Goal: Task Accomplishment & Management: Use online tool/utility

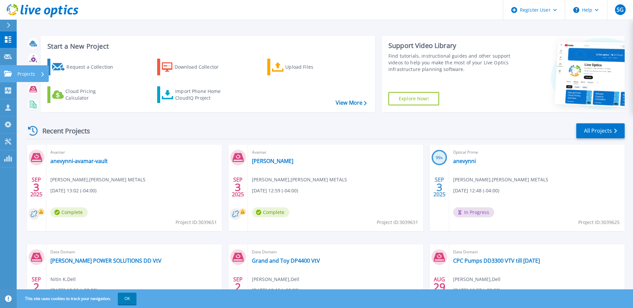
click at [10, 71] on icon at bounding box center [8, 74] width 8 height 6
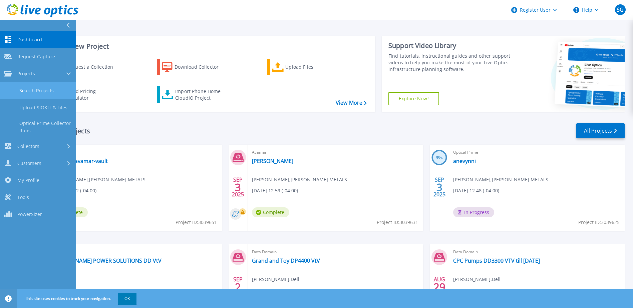
click at [24, 93] on link "Search Projects" at bounding box center [38, 90] width 76 height 17
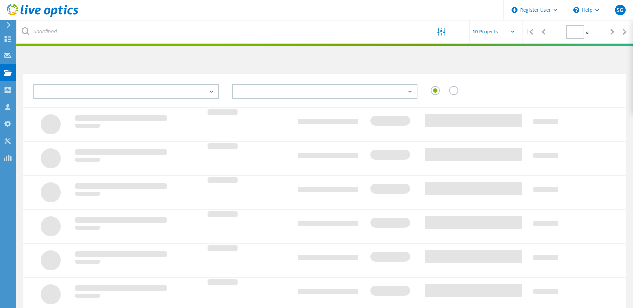
type input "1"
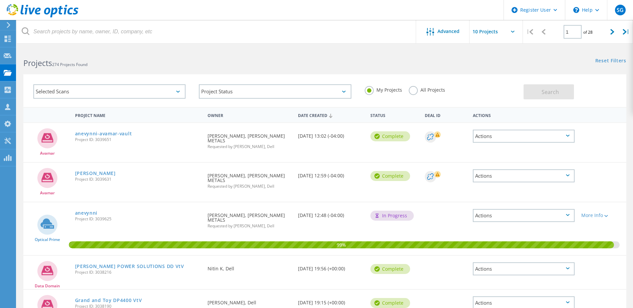
click at [413, 92] on label "All Projects" at bounding box center [427, 89] width 36 height 6
click at [0, 0] on input "All Projects" at bounding box center [0, 0] width 0 height 0
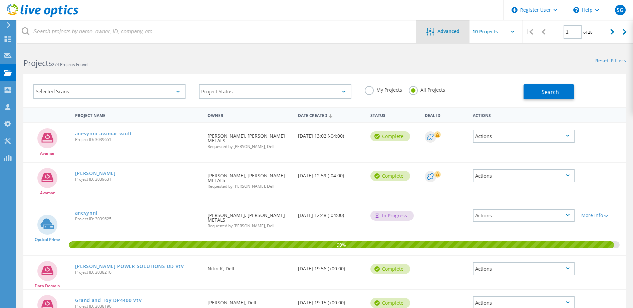
click at [441, 34] on div "Advanced" at bounding box center [442, 32] width 53 height 8
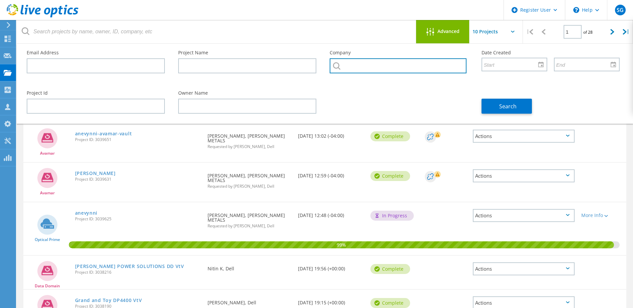
click at [368, 69] on input "text" at bounding box center [398, 65] width 136 height 15
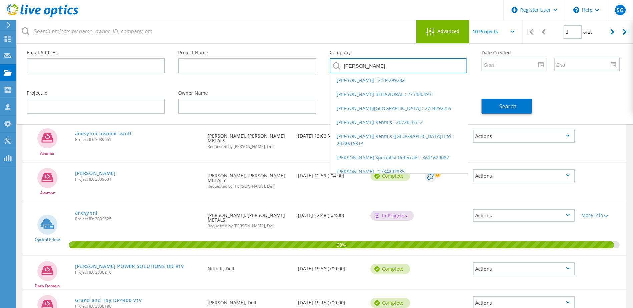
click at [349, 66] on input "hamilton" at bounding box center [398, 65] width 136 height 15
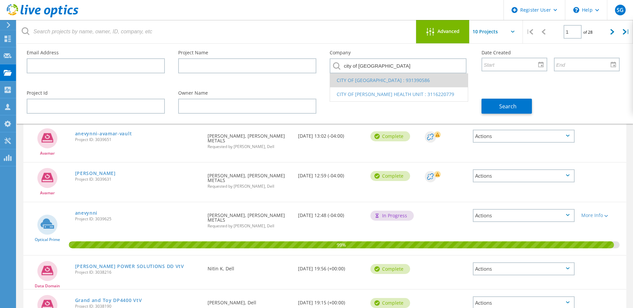
click at [353, 76] on li "CITY OF HAMILTON : 931390586" at bounding box center [398, 80] width 137 height 14
type input "CITY OF HAMILTON : 931390586"
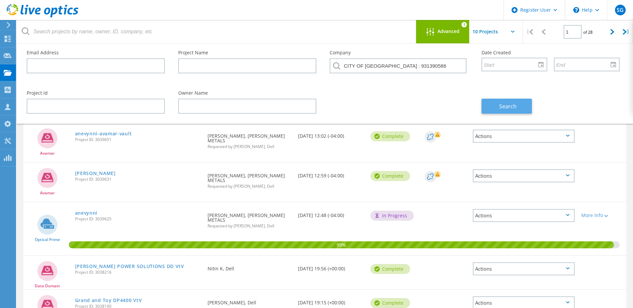
click at [487, 102] on button "Search" at bounding box center [506, 106] width 50 height 15
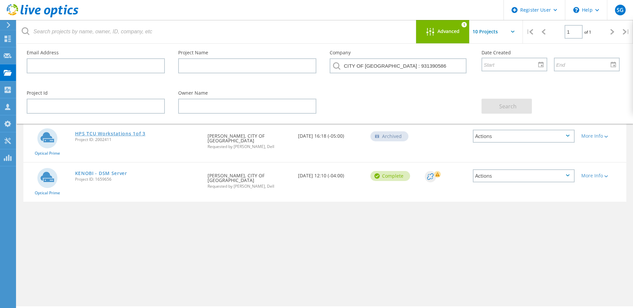
click at [128, 133] on link "HPS TCU Workstations 1of 3" at bounding box center [110, 133] width 70 height 5
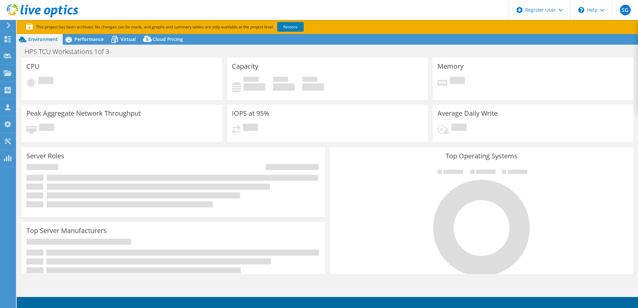
select select "Canada"
select select "USD"
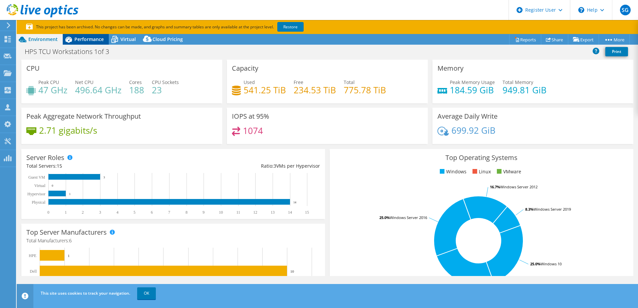
click at [89, 41] on span "Performance" at bounding box center [88, 39] width 29 height 6
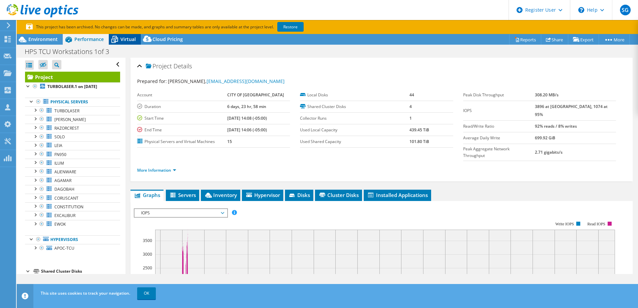
click at [124, 41] on span "Virtual" at bounding box center [127, 39] width 15 height 6
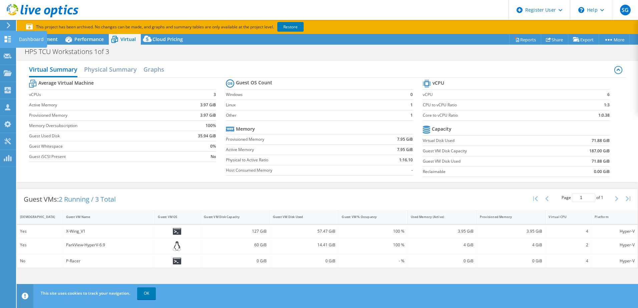
click at [6, 41] on use at bounding box center [8, 39] width 6 height 6
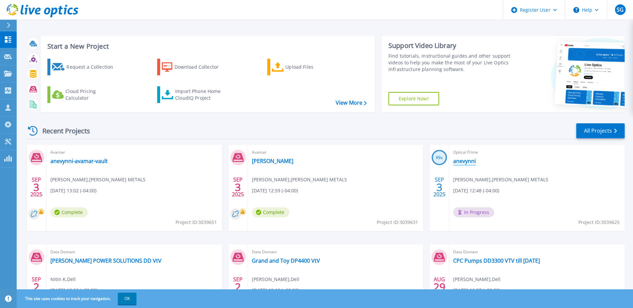
click at [471, 162] on link "anevynni" at bounding box center [464, 161] width 23 height 7
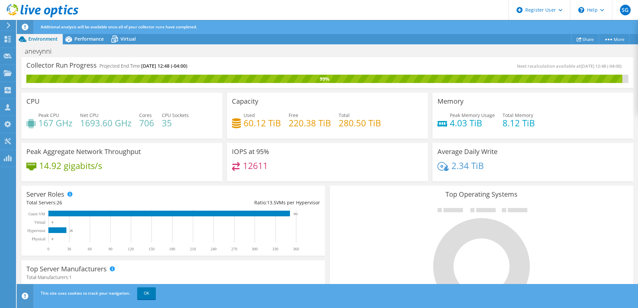
scroll to position [67, 0]
click at [80, 38] on span "Performance" at bounding box center [88, 39] width 29 height 6
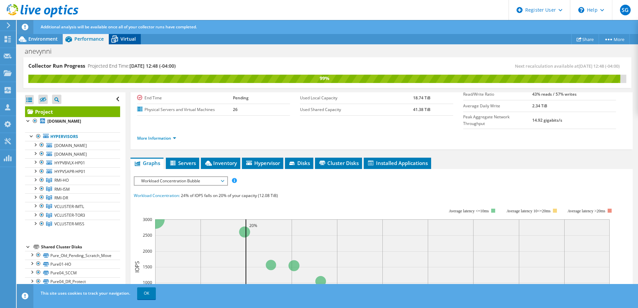
click at [131, 40] on span "Virtual" at bounding box center [127, 39] width 15 height 6
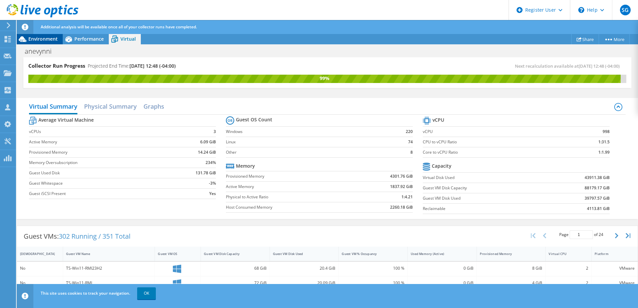
click at [24, 39] on icon at bounding box center [23, 39] width 8 height 6
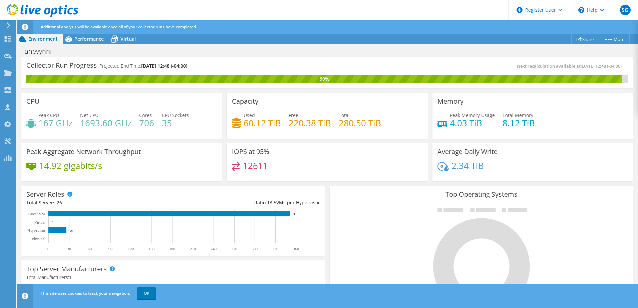
scroll to position [200, 0]
click at [9, 42] on div at bounding box center [8, 39] width 8 height 7
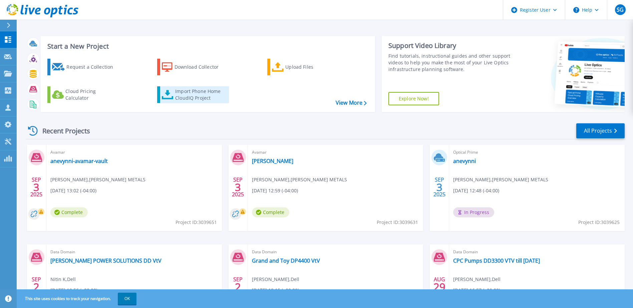
click at [207, 99] on div "Import Phone Home CloudIQ Project" at bounding box center [201, 94] width 52 height 13
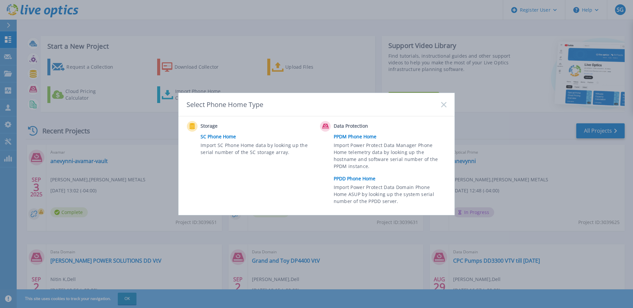
click at [370, 179] on link "PPDD Phone Home" at bounding box center [392, 179] width 116 height 10
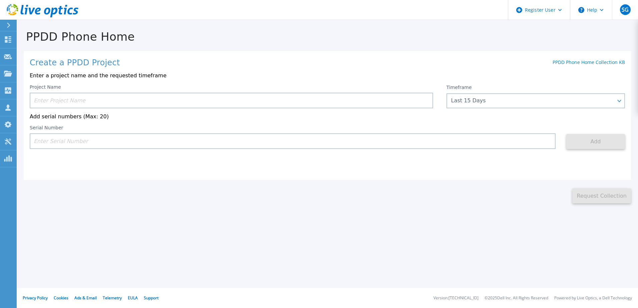
click at [83, 143] on input at bounding box center [293, 141] width 526 height 16
paste input "5YTHLM3"
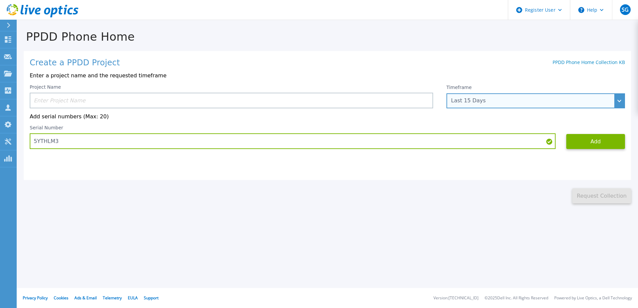
click at [550, 103] on div "Last 15 Days" at bounding box center [532, 101] width 162 height 6
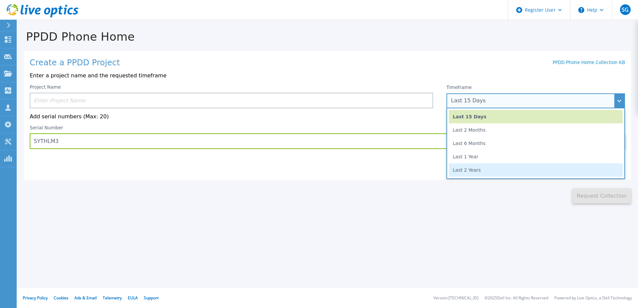
click at [541, 169] on li "Last 2 Years" at bounding box center [536, 169] width 174 height 13
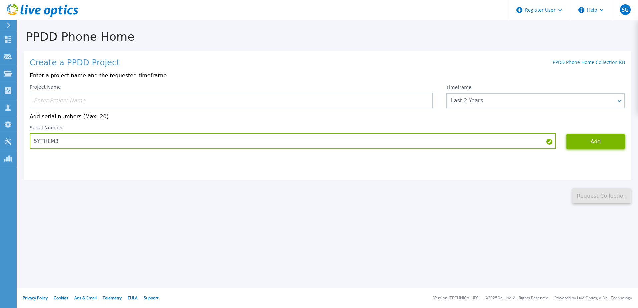
click at [588, 148] on button "Add" at bounding box center [595, 141] width 59 height 15
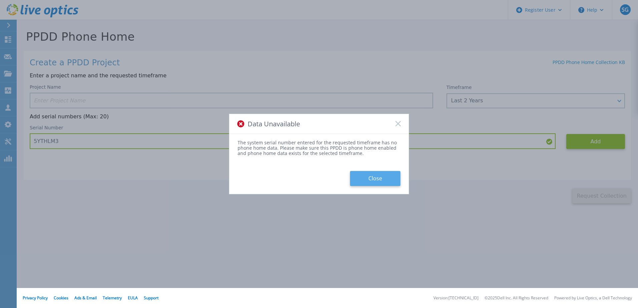
click at [383, 184] on button "Close" at bounding box center [375, 178] width 50 height 15
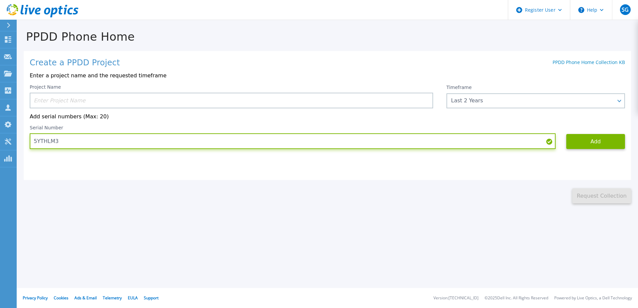
click at [110, 143] on input "5YTHLM3" at bounding box center [293, 141] width 526 height 16
paste input "APM00221121550"
type input "APM00221121550"
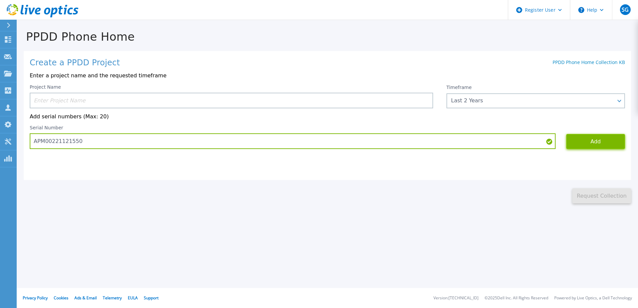
click at [600, 147] on button "Add" at bounding box center [595, 141] width 59 height 15
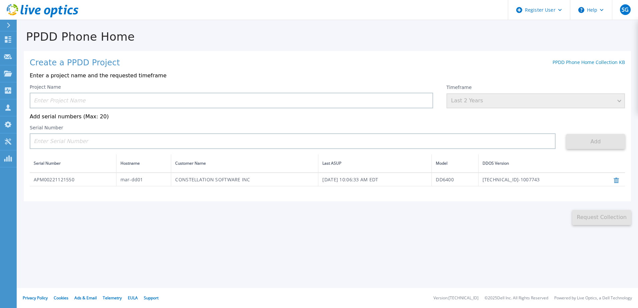
click at [161, 103] on input at bounding box center [231, 101] width 403 height 16
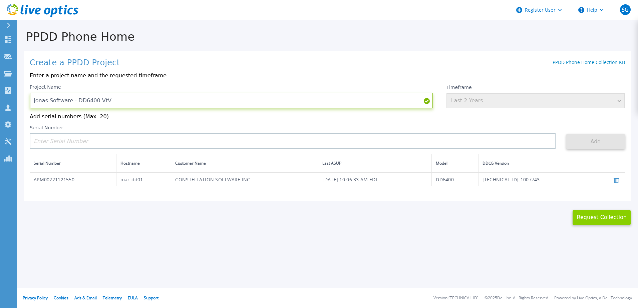
type input "Jonas Software - DD6400 VtV"
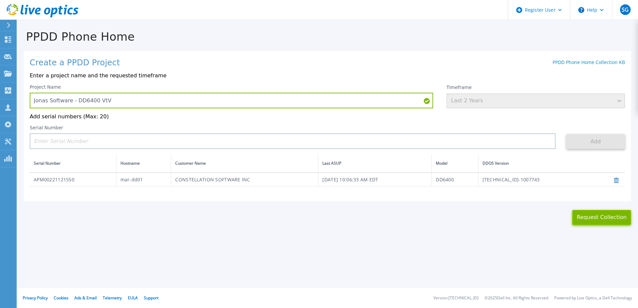
click at [587, 224] on button "Request Collection" at bounding box center [601, 217] width 59 height 15
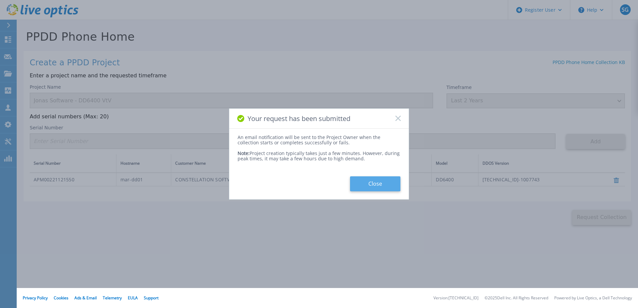
click at [364, 186] on button "Close" at bounding box center [375, 183] width 50 height 15
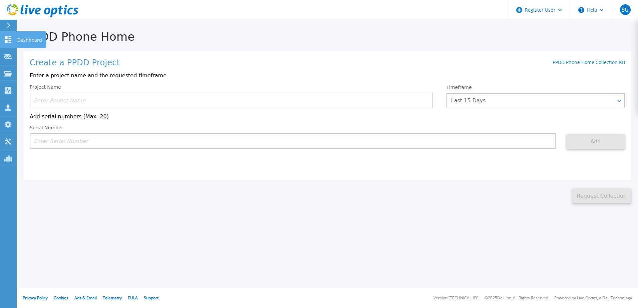
drag, startPoint x: 9, startPoint y: 42, endPoint x: 9, endPoint y: 46, distance: 4.0
click at [9, 42] on icon at bounding box center [8, 39] width 6 height 6
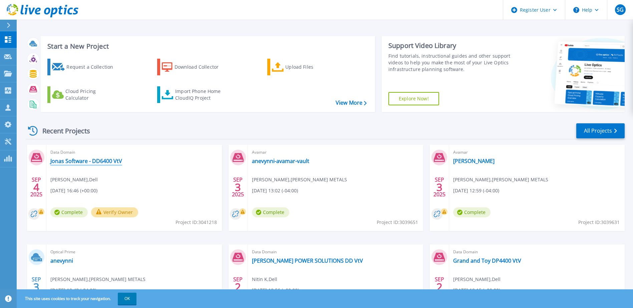
click at [113, 159] on link "Jonas Software - DD6400 VtV" at bounding box center [86, 161] width 72 height 7
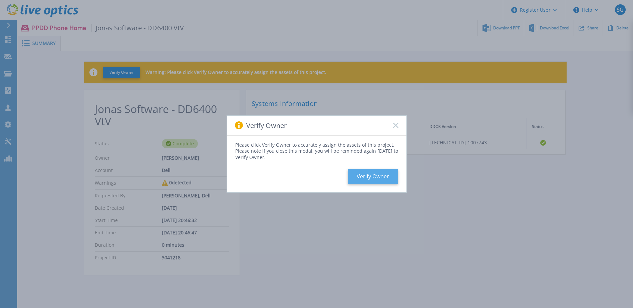
click at [377, 179] on button "Verify Owner" at bounding box center [373, 176] width 50 height 15
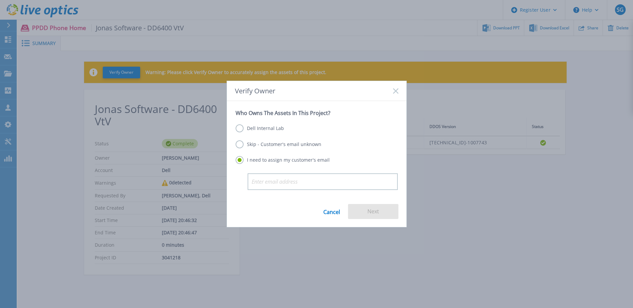
click at [257, 129] on label "Dell Internal Lab" at bounding box center [259, 128] width 48 height 8
click at [0, 0] on input "Dell Internal Lab" at bounding box center [0, 0] width 0 height 0
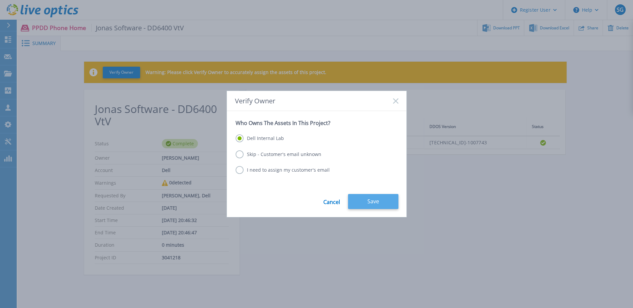
click at [367, 200] on button "Save" at bounding box center [373, 201] width 50 height 15
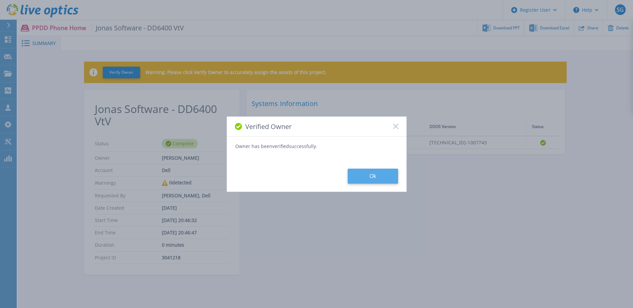
click at [378, 171] on button "Ok" at bounding box center [373, 176] width 50 height 15
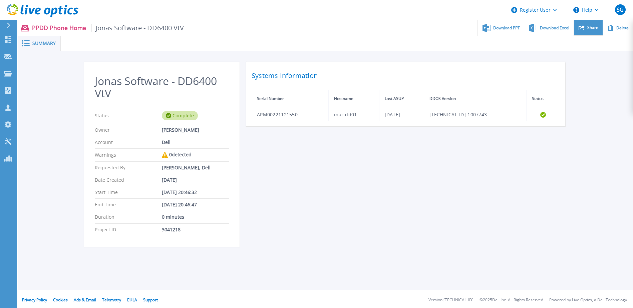
click at [584, 30] on icon at bounding box center [581, 28] width 6 height 6
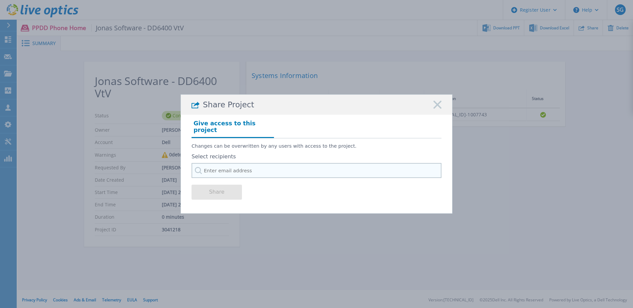
click at [231, 163] on input "text" at bounding box center [316, 170] width 250 height 15
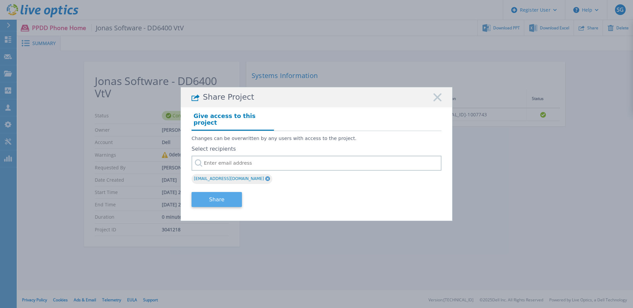
click at [212, 200] on button "Share" at bounding box center [216, 199] width 50 height 15
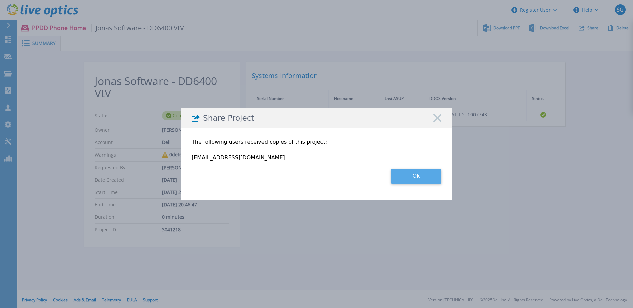
click at [404, 179] on button "Ok" at bounding box center [416, 176] width 50 height 15
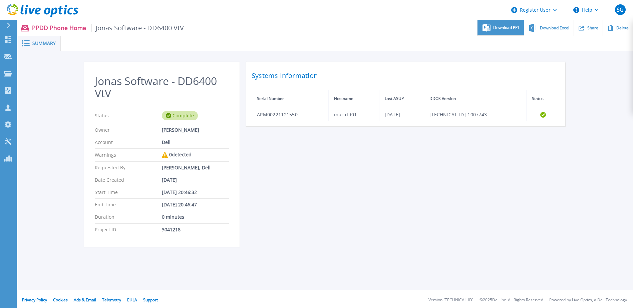
click at [496, 31] on div "Download PPT" at bounding box center [500, 28] width 46 height 16
click at [7, 40] on icon at bounding box center [8, 39] width 8 height 6
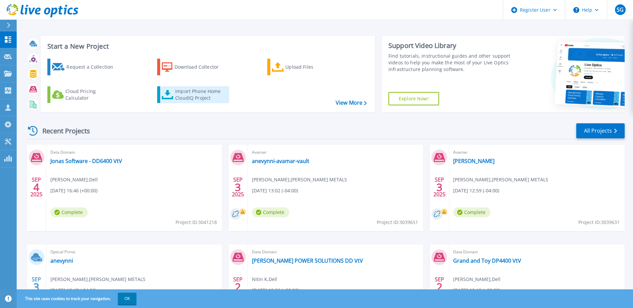
click at [194, 92] on div "Import Phone Home CloudIQ Project" at bounding box center [201, 94] width 52 height 13
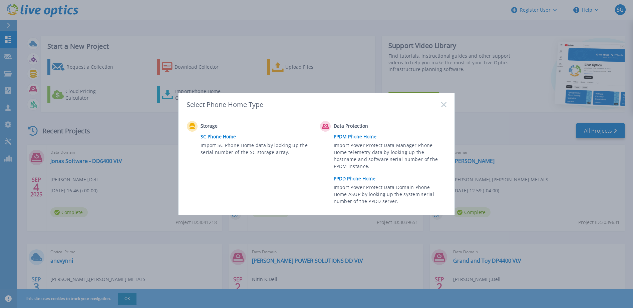
click at [374, 180] on link "PPDD Phone Home" at bounding box center [392, 179] width 116 height 10
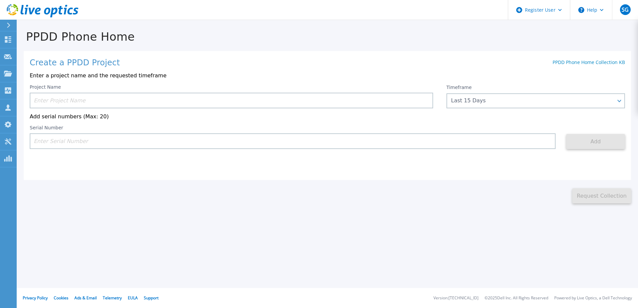
click at [224, 139] on input at bounding box center [293, 141] width 526 height 16
paste input "APX00242800828"
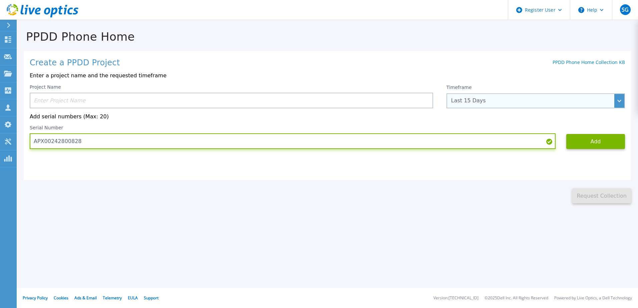
type input "APX00242800828"
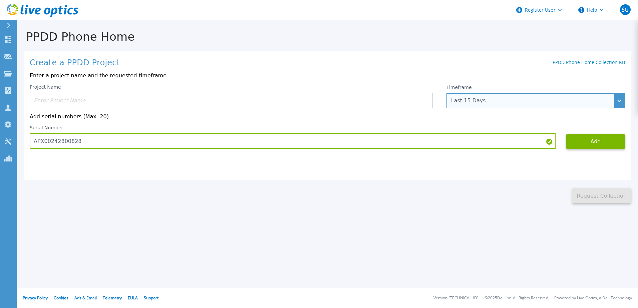
click at [489, 102] on div "Last 15 Days" at bounding box center [532, 101] width 162 height 6
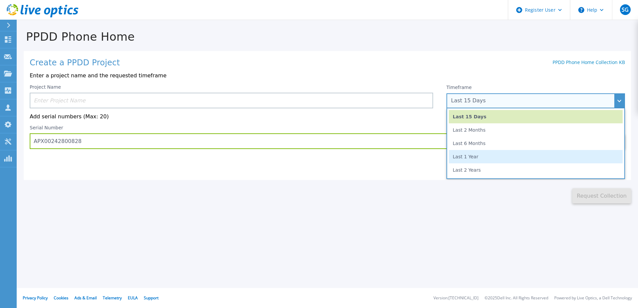
click at [482, 155] on li "Last 1 Year" at bounding box center [536, 156] width 174 height 13
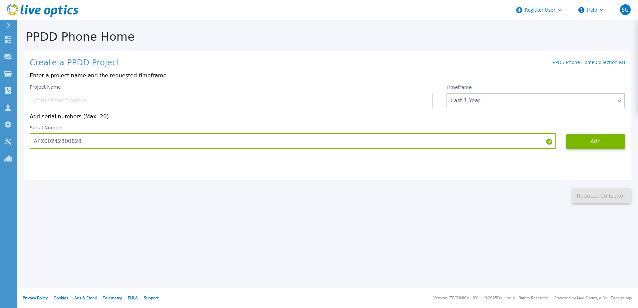
click at [265, 98] on input at bounding box center [231, 101] width 403 height 16
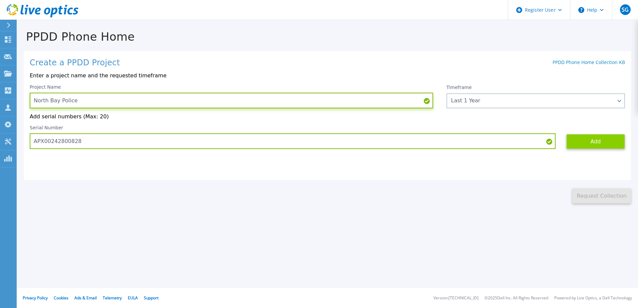
type input "North Bay Police"
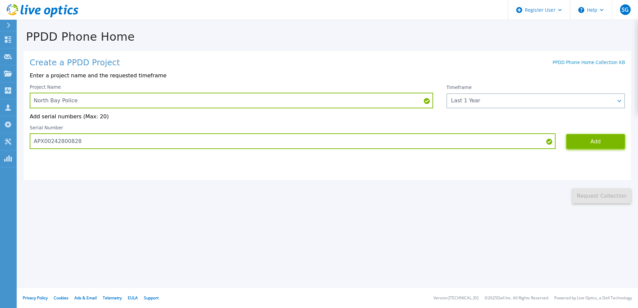
click at [575, 141] on button "Add" at bounding box center [595, 141] width 59 height 15
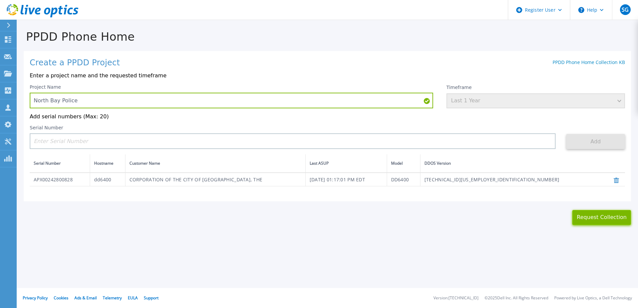
click at [598, 220] on button "Request Collection" at bounding box center [601, 217] width 59 height 15
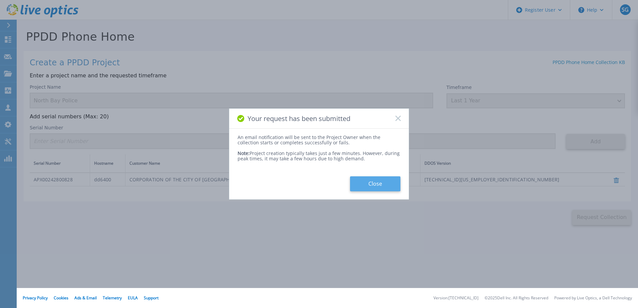
click at [360, 182] on button "Close" at bounding box center [375, 183] width 50 height 15
